Goal: Navigation & Orientation: Understand site structure

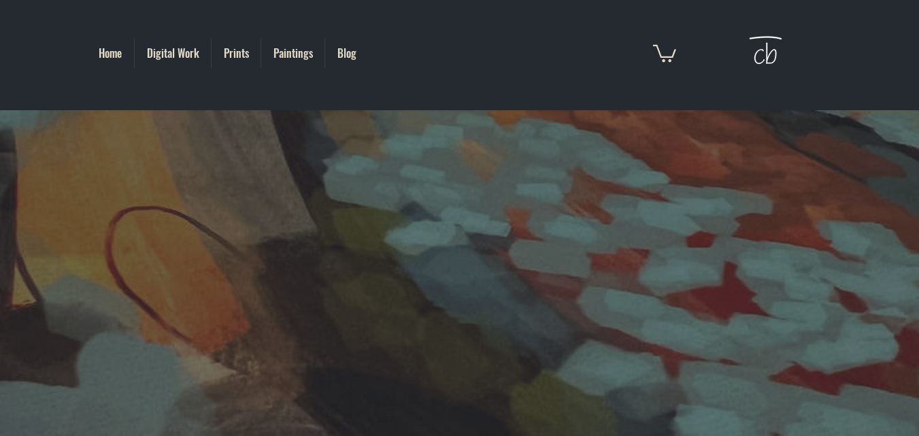
click at [760, 54] on img at bounding box center [765, 53] width 44 height 50
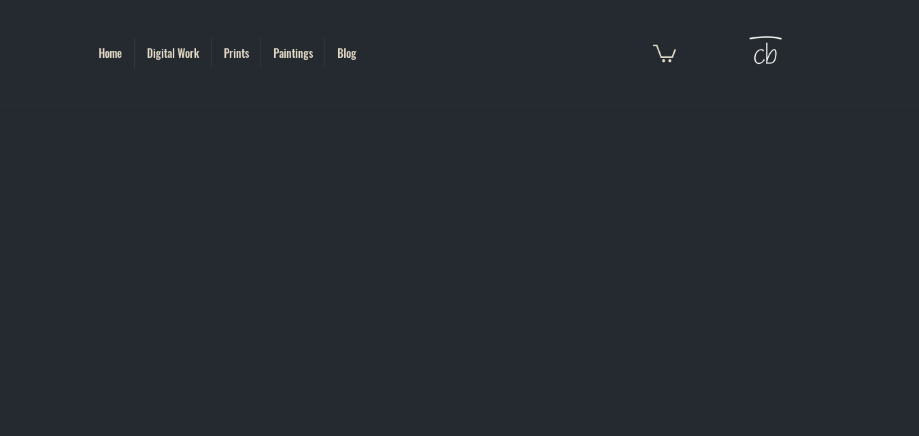
scroll to position [667, 0]
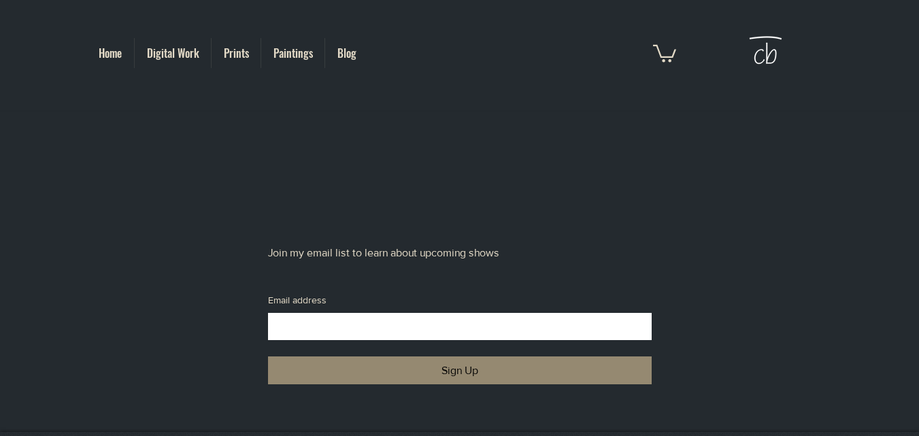
scroll to position [1083, 0]
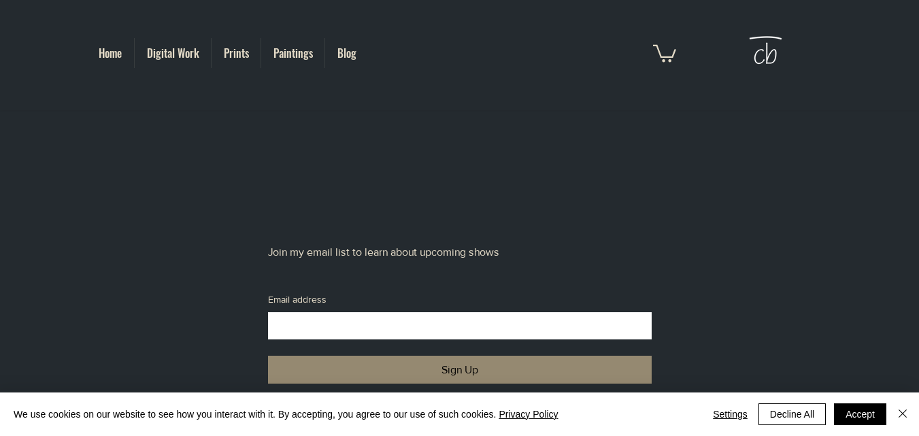
click at [411, 269] on p "Join my email list to learn about upcoming shows" at bounding box center [460, 252] width 384 height 49
click at [856, 415] on button "Accept" at bounding box center [860, 414] width 52 height 22
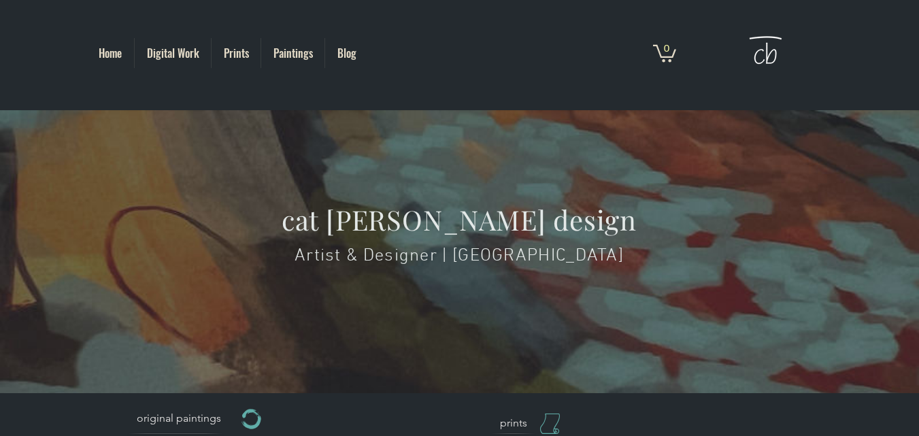
scroll to position [0, 0]
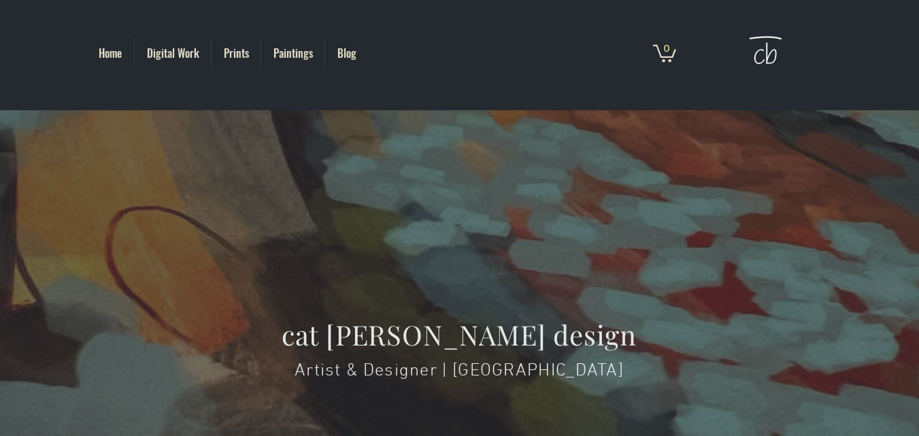
click at [184, 46] on p "Digital Work" at bounding box center [173, 53] width 66 height 30
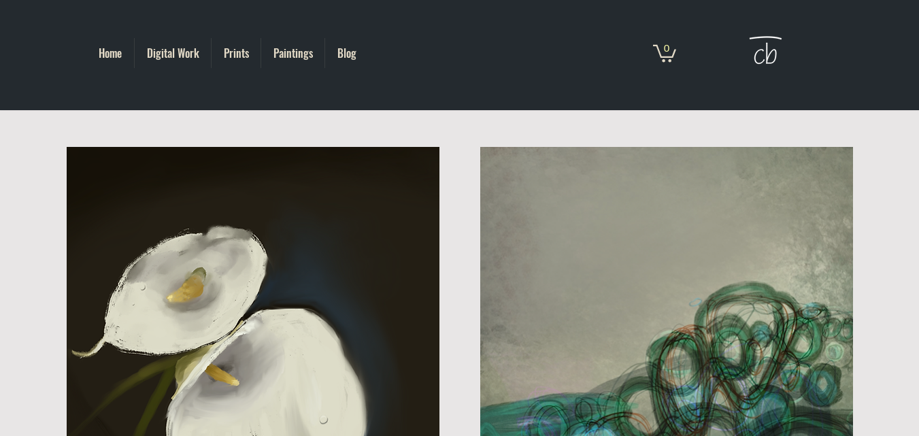
scroll to position [1018, 0]
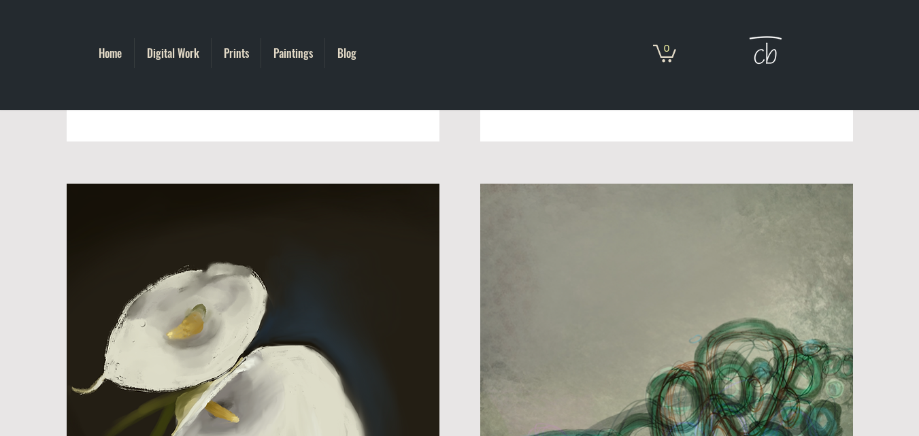
click at [114, 46] on p "Home" at bounding box center [110, 53] width 37 height 30
click at [279, 50] on p "Paintings" at bounding box center [293, 53] width 53 height 30
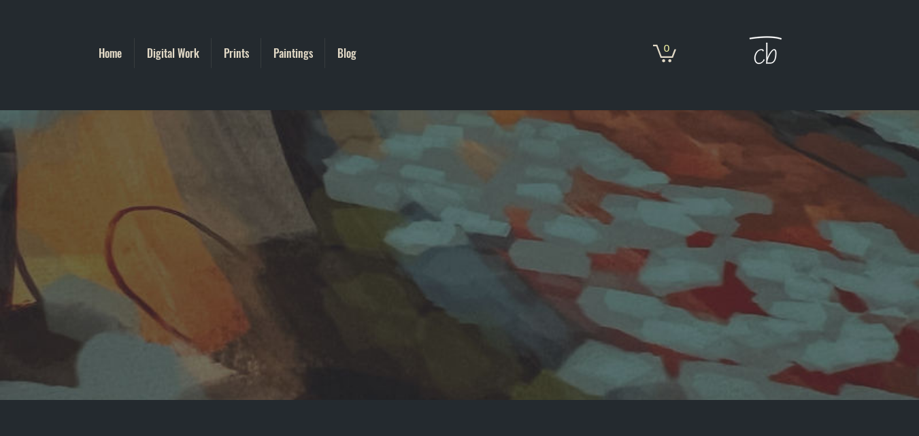
scroll to position [75, 0]
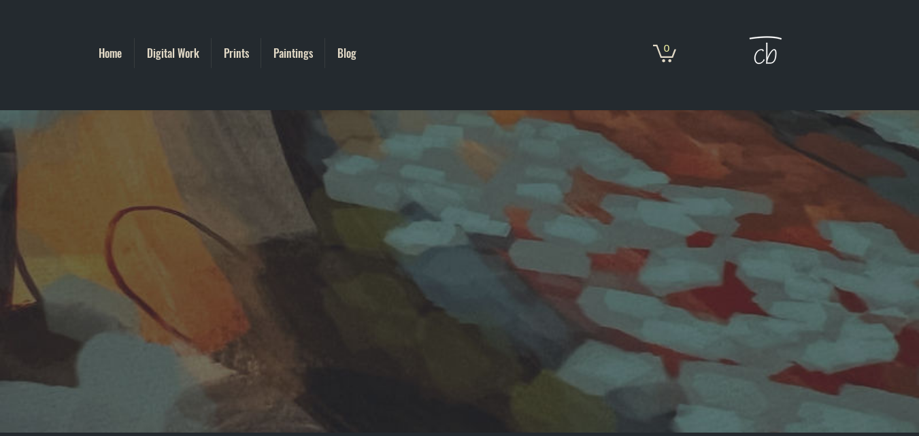
click at [768, 52] on img at bounding box center [765, 53] width 44 height 50
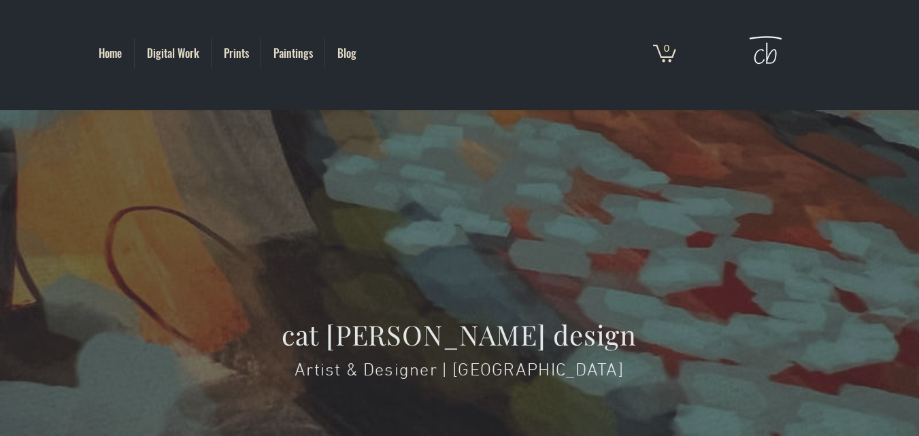
click at [247, 52] on p "Prints" at bounding box center [236, 53] width 39 height 30
click at [352, 54] on p "Blog" at bounding box center [346, 53] width 33 height 30
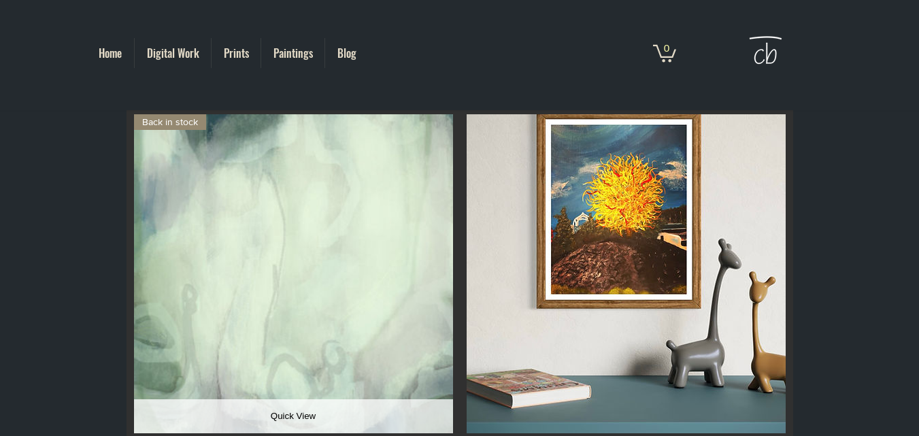
scroll to position [1, 0]
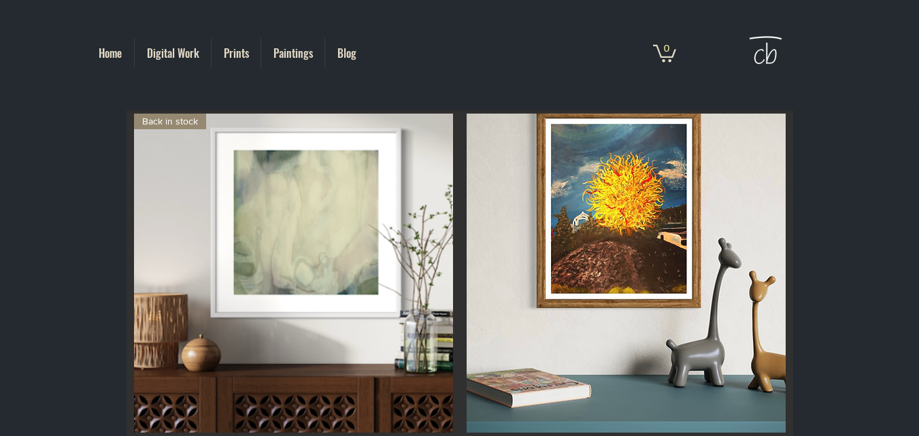
click at [347, 58] on p "Blog" at bounding box center [346, 53] width 33 height 30
click at [344, 50] on p "Blog" at bounding box center [346, 53] width 33 height 30
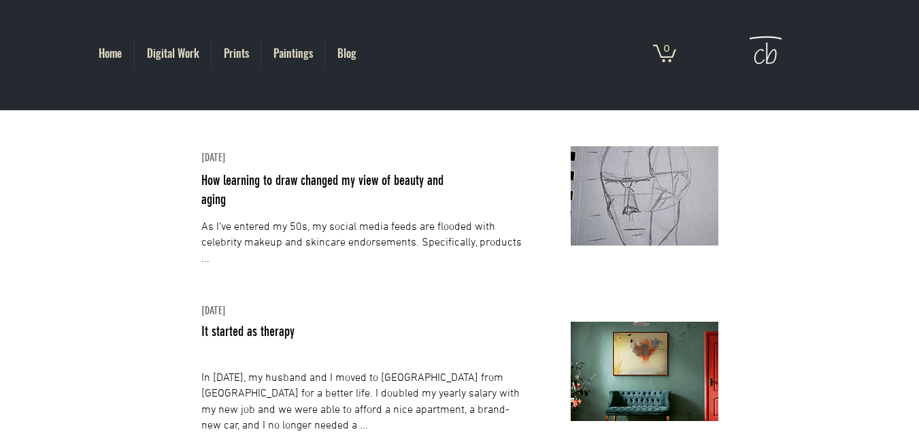
click at [344, 50] on p "Blog" at bounding box center [346, 53] width 33 height 30
